Goal: Find contact information: Find contact information

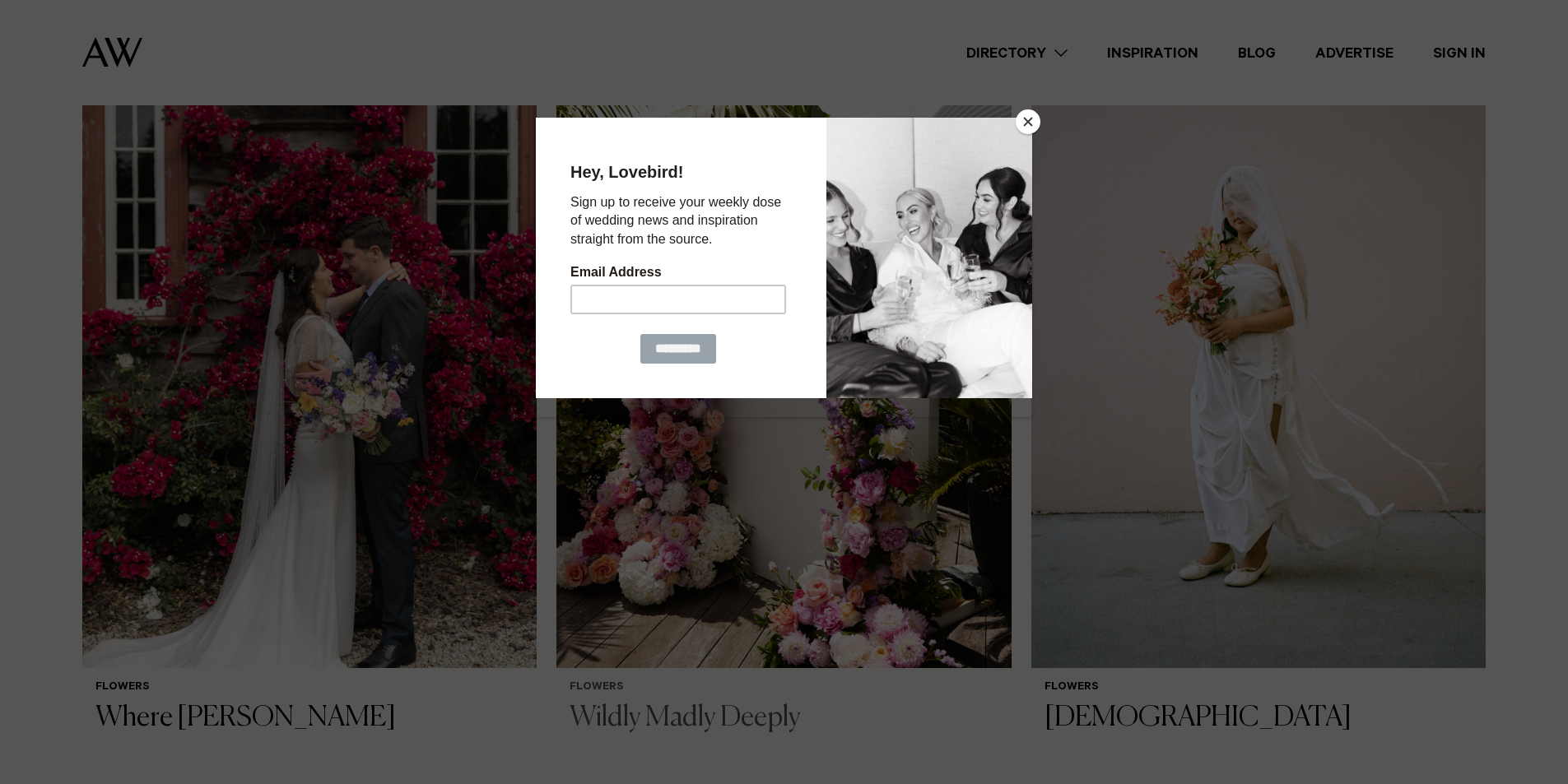
scroll to position [1261, 0]
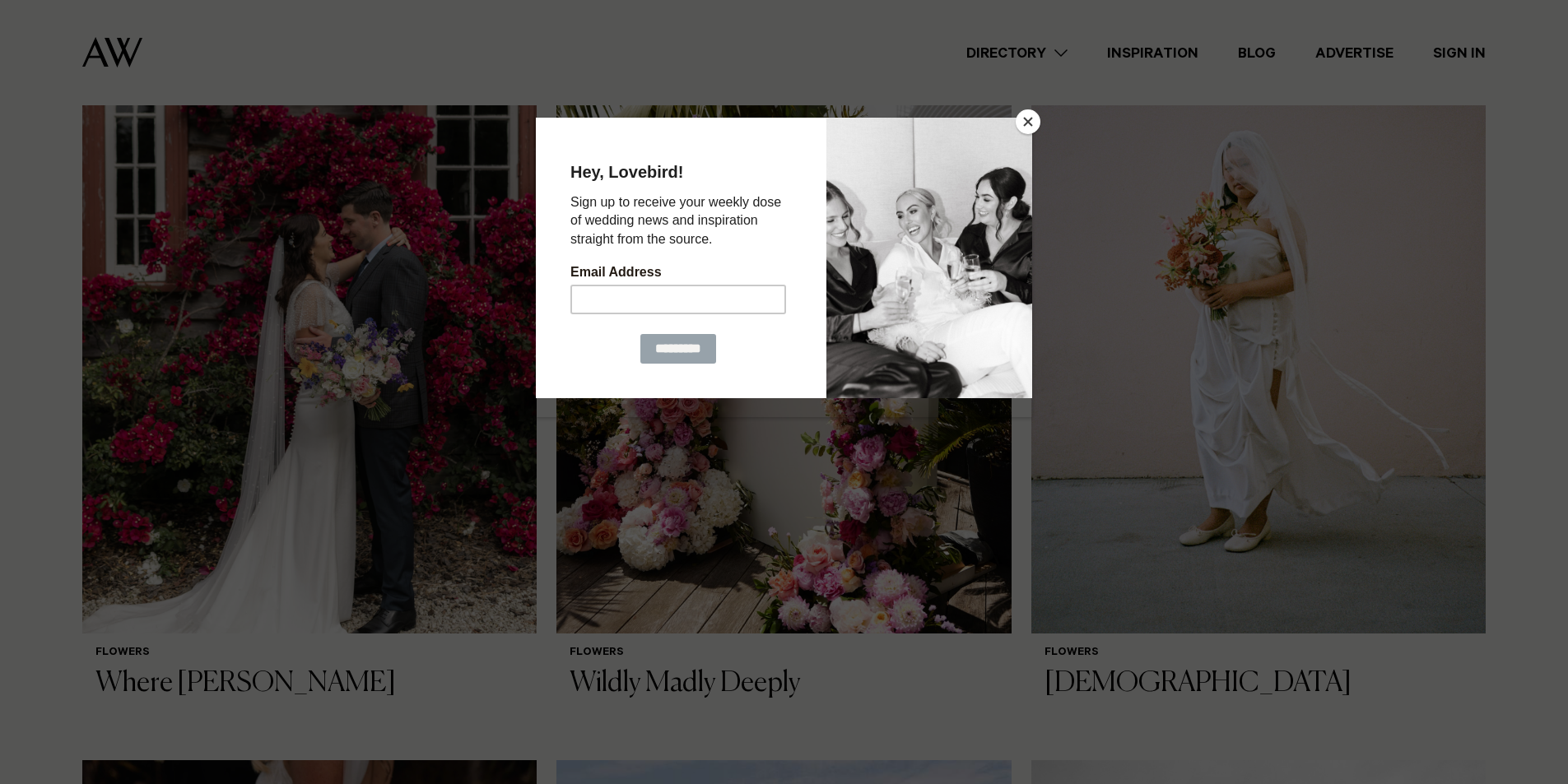
click at [1021, 120] on button "Close" at bounding box center [1028, 122] width 25 height 25
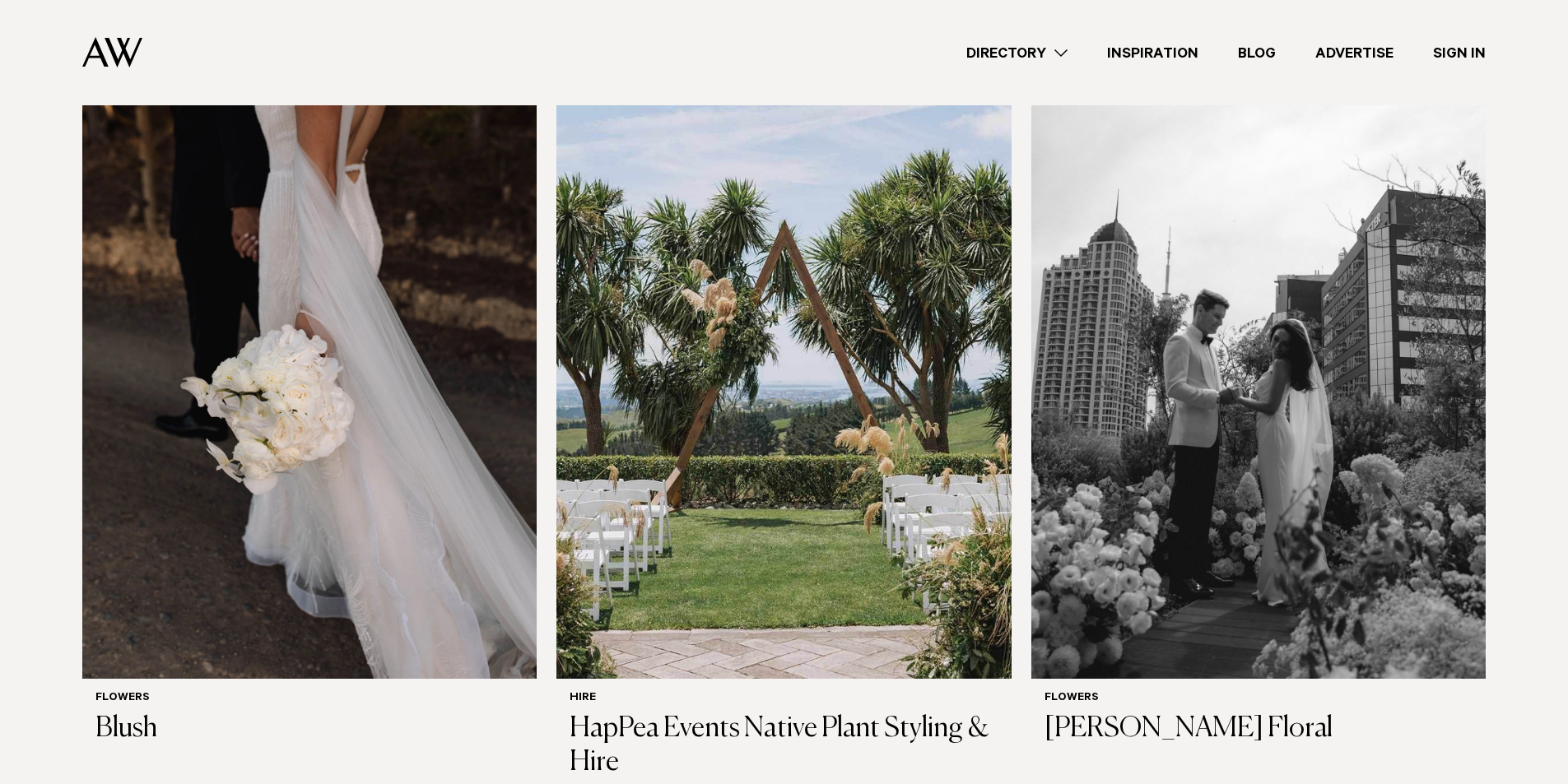
scroll to position [1920, 0]
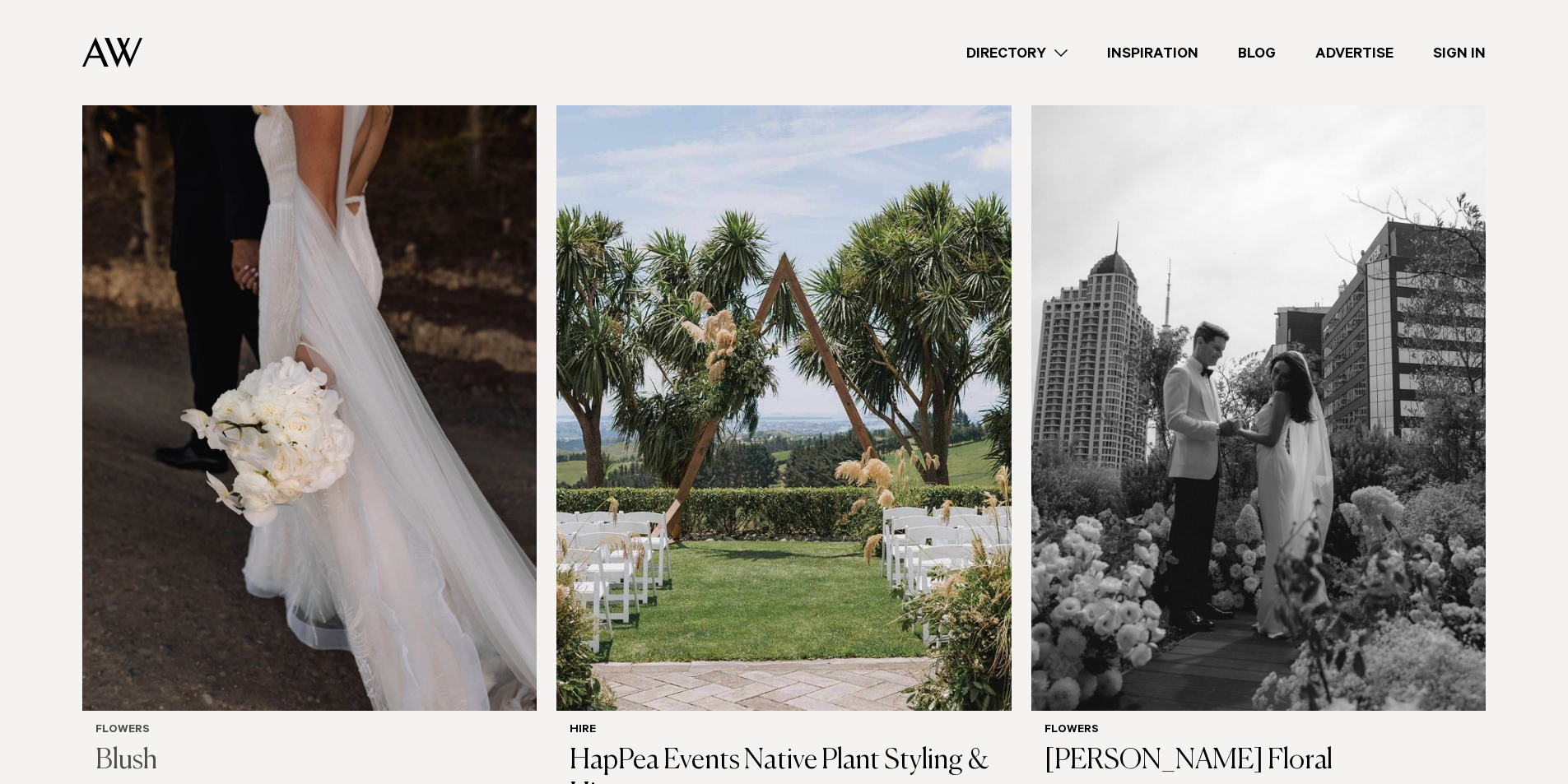
click at [373, 331] on img at bounding box center [310, 406] width 455 height 609
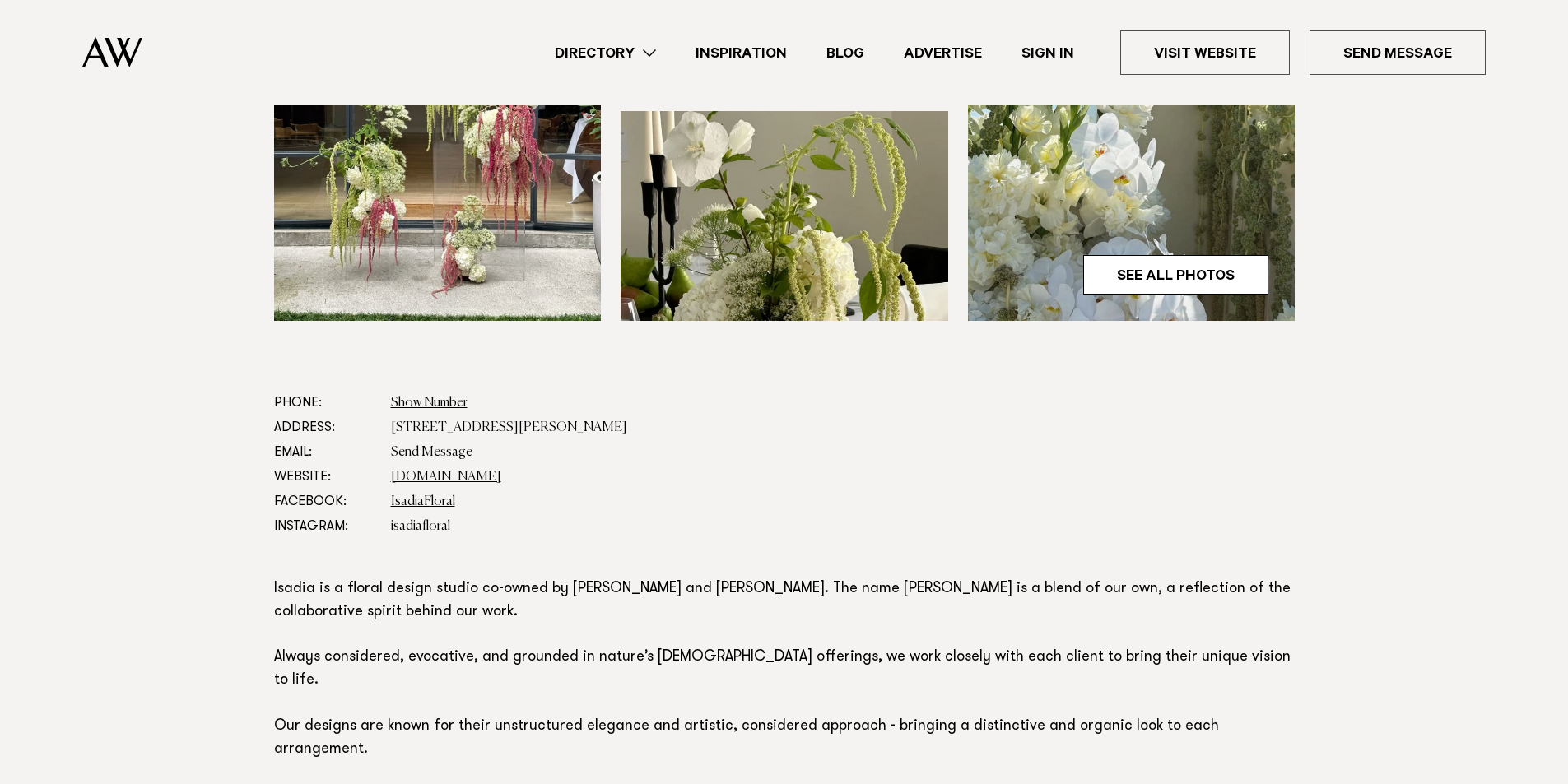
scroll to position [659, 0]
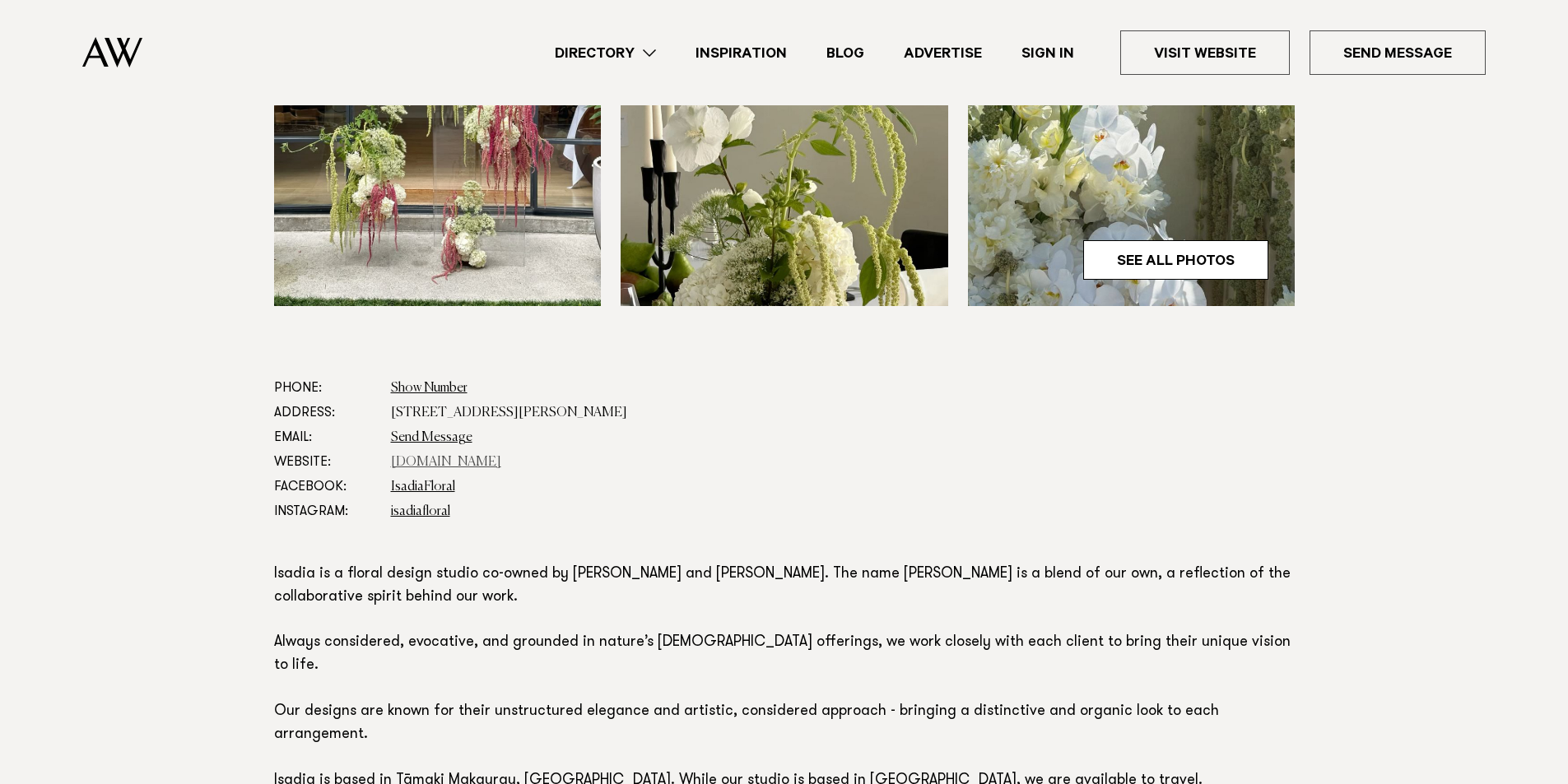
click at [446, 456] on link "[DOMAIN_NAME]" at bounding box center [447, 462] width 111 height 13
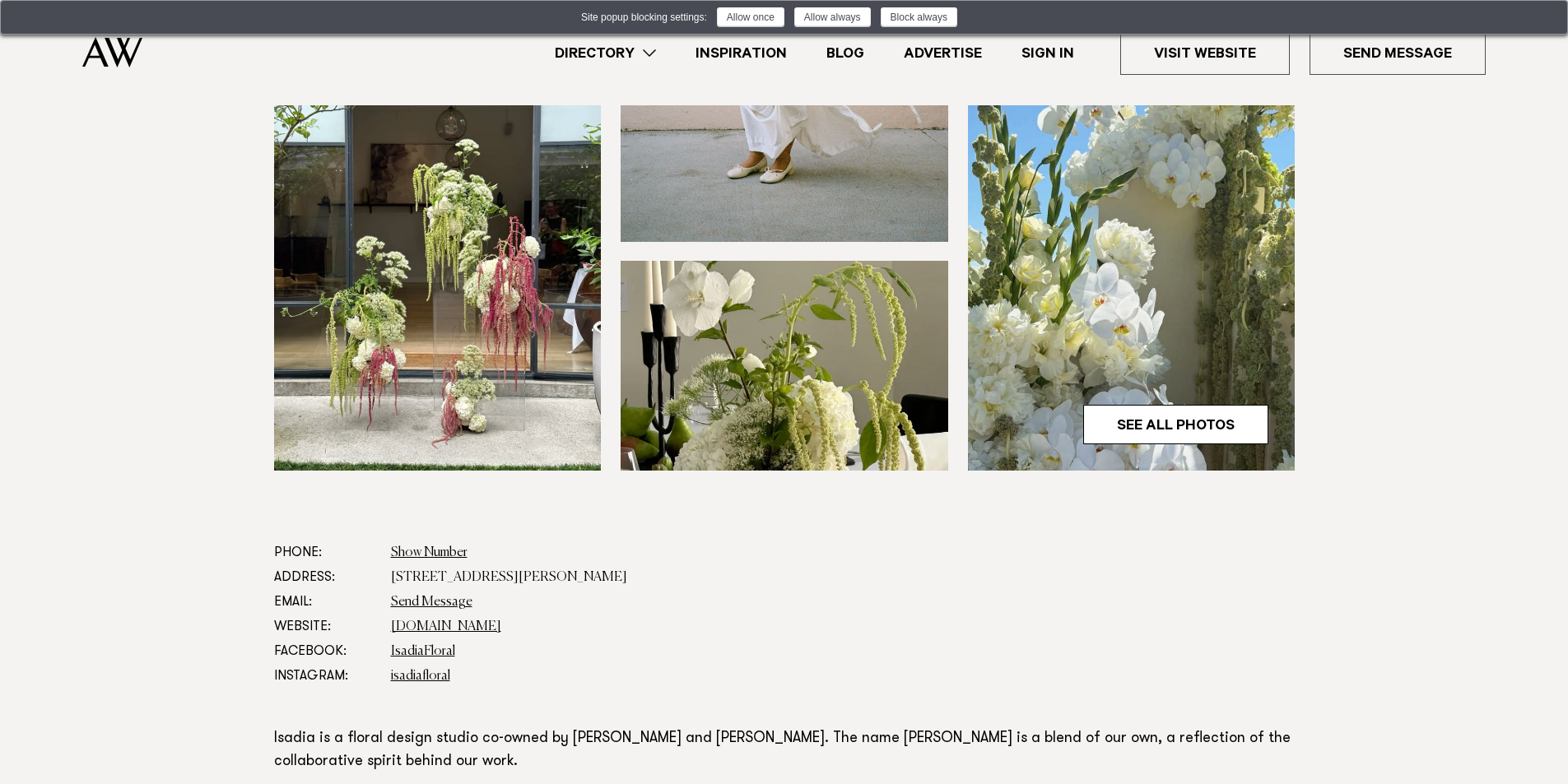
scroll to position [438, 0]
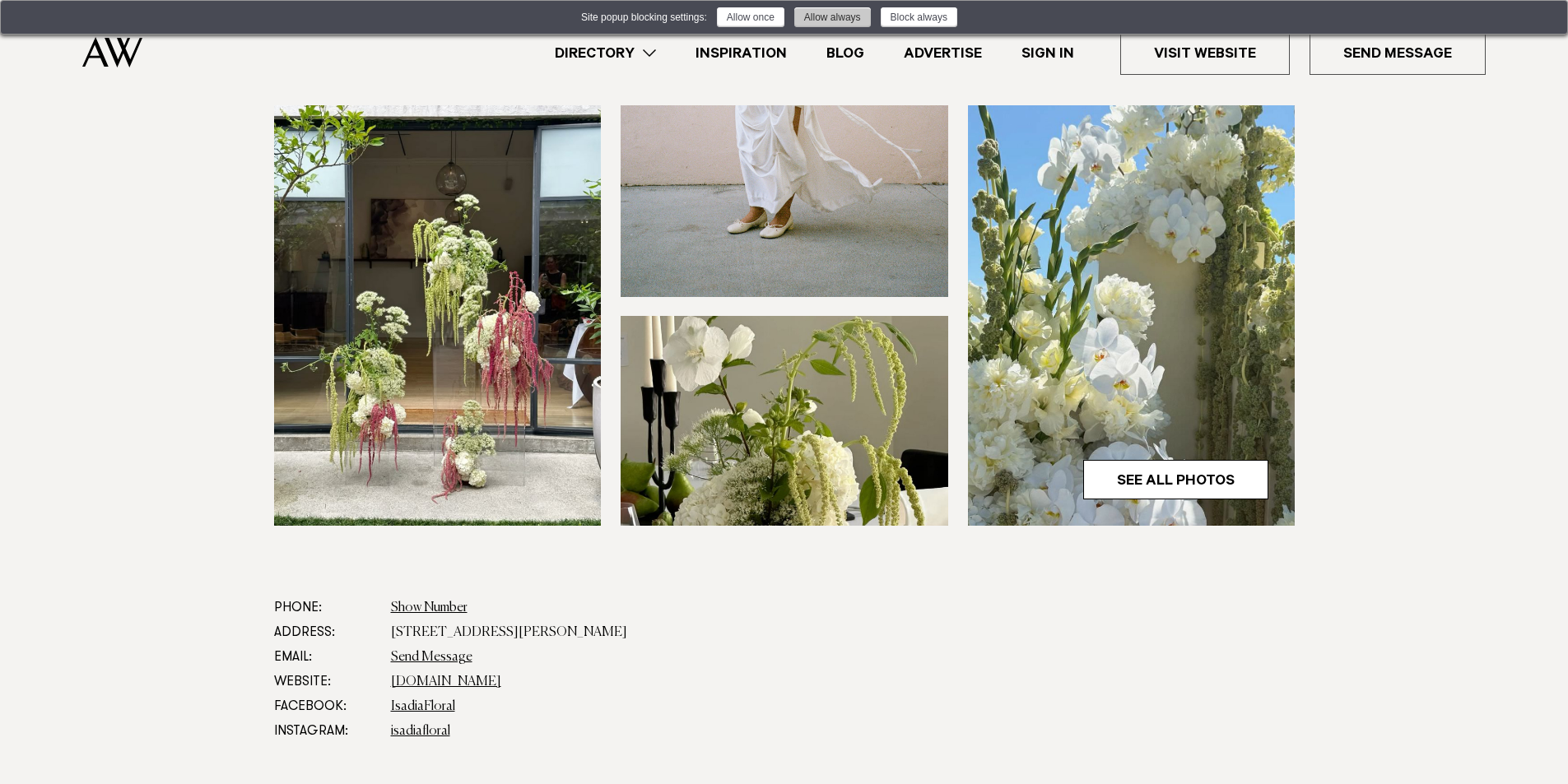
click at [829, 20] on button "Allow always" at bounding box center [832, 17] width 76 height 20
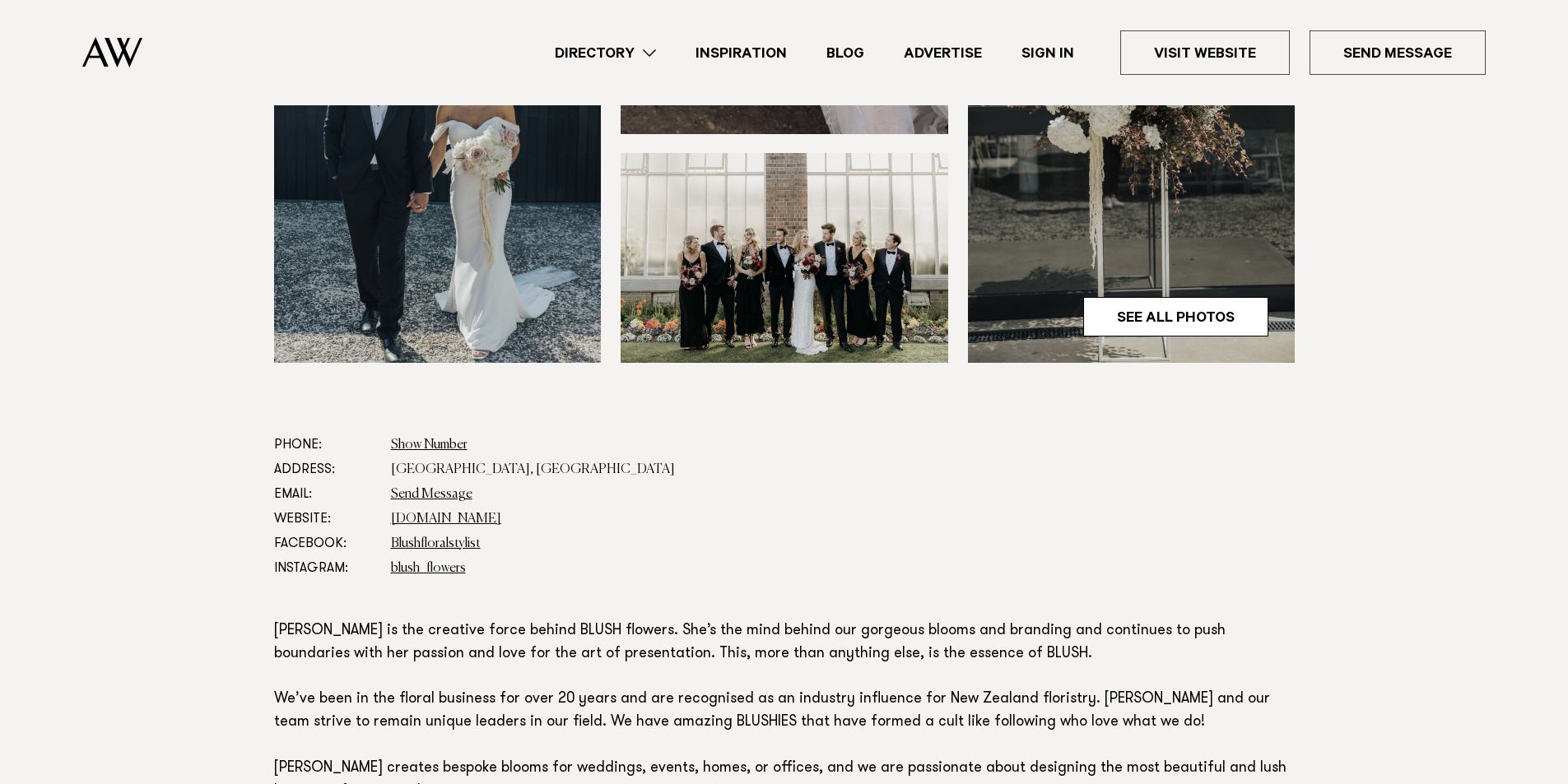
scroll to position [603, 0]
click at [424, 490] on link "Send Message" at bounding box center [432, 492] width 82 height 13
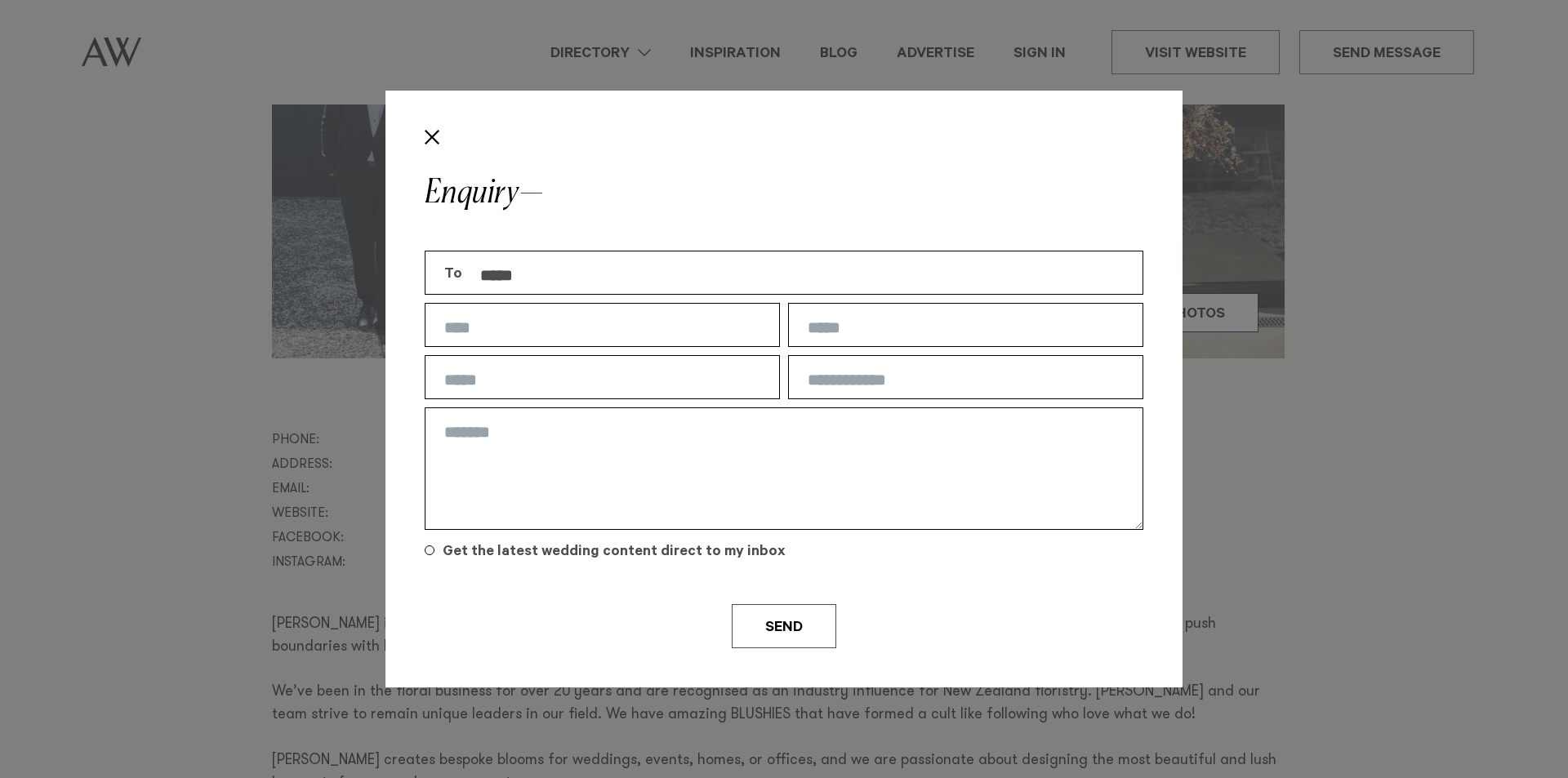
click at [657, 439] on textarea at bounding box center [784, 468] width 719 height 123
click at [421, 132] on button "Close" at bounding box center [432, 137] width 28 height 28
